Goal: Find specific page/section

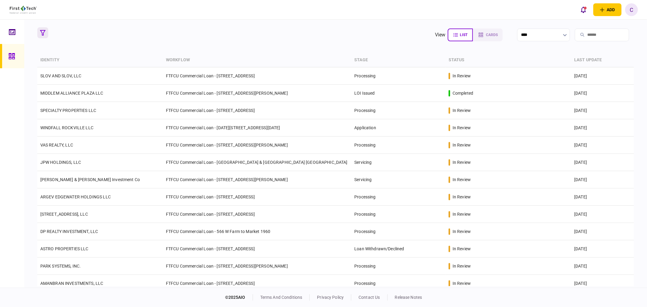
click at [43, 33] on icon "button" at bounding box center [42, 32] width 5 height 5
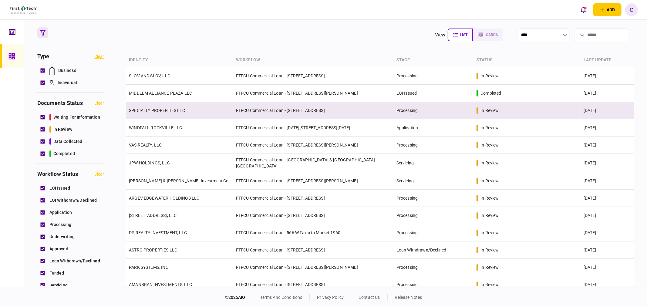
click at [149, 110] on link "SPECIALTY PROPERTIES LLC" at bounding box center [157, 110] width 56 height 5
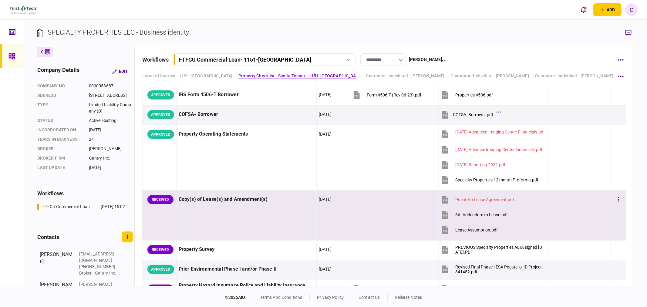
scroll to position [506, 0]
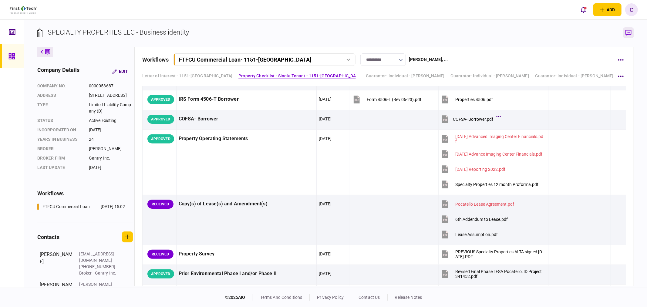
click at [583, 34] on icon "button" at bounding box center [629, 33] width 6 height 6
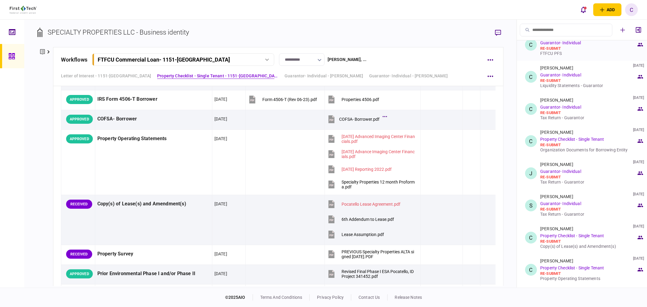
scroll to position [304, 0]
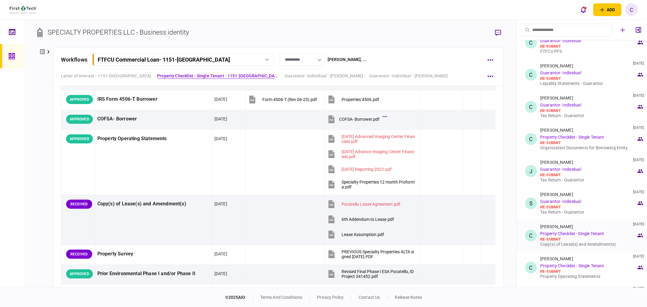
click at [568, 243] on div "Copy(s) of Lease(s) and Amendment(s)" at bounding box center [589, 244] width 96 height 5
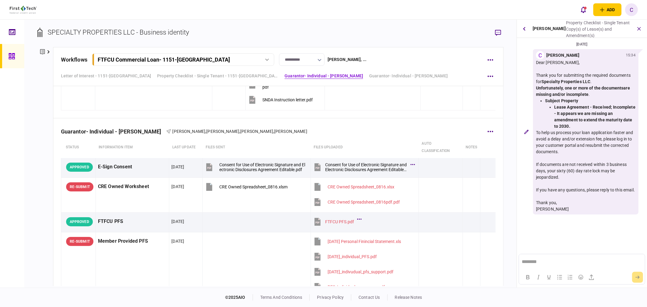
scroll to position [809, 0]
